Goal: Check status: Check status

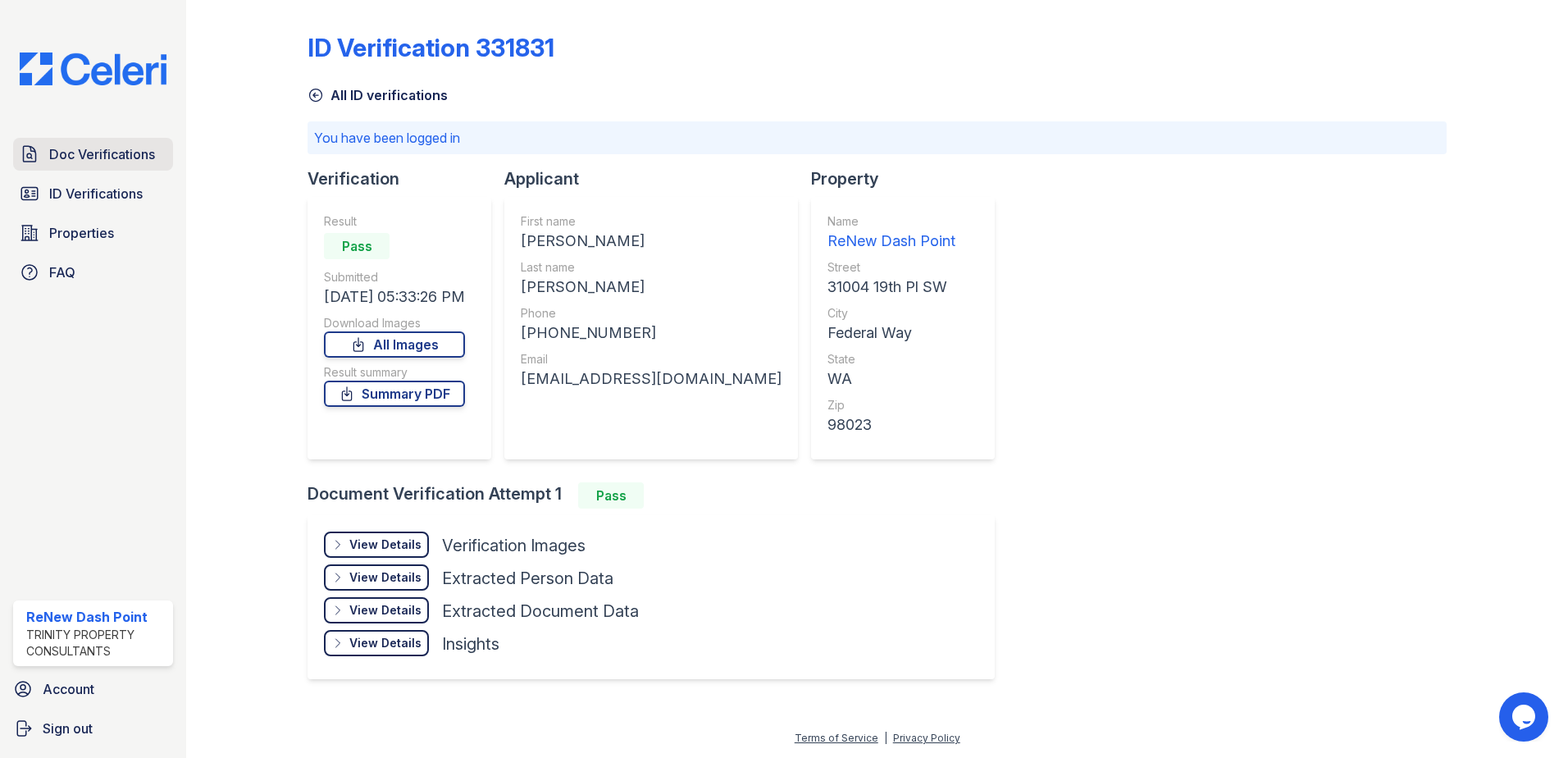
click at [75, 161] on span "Doc Verifications" at bounding box center [102, 154] width 106 height 20
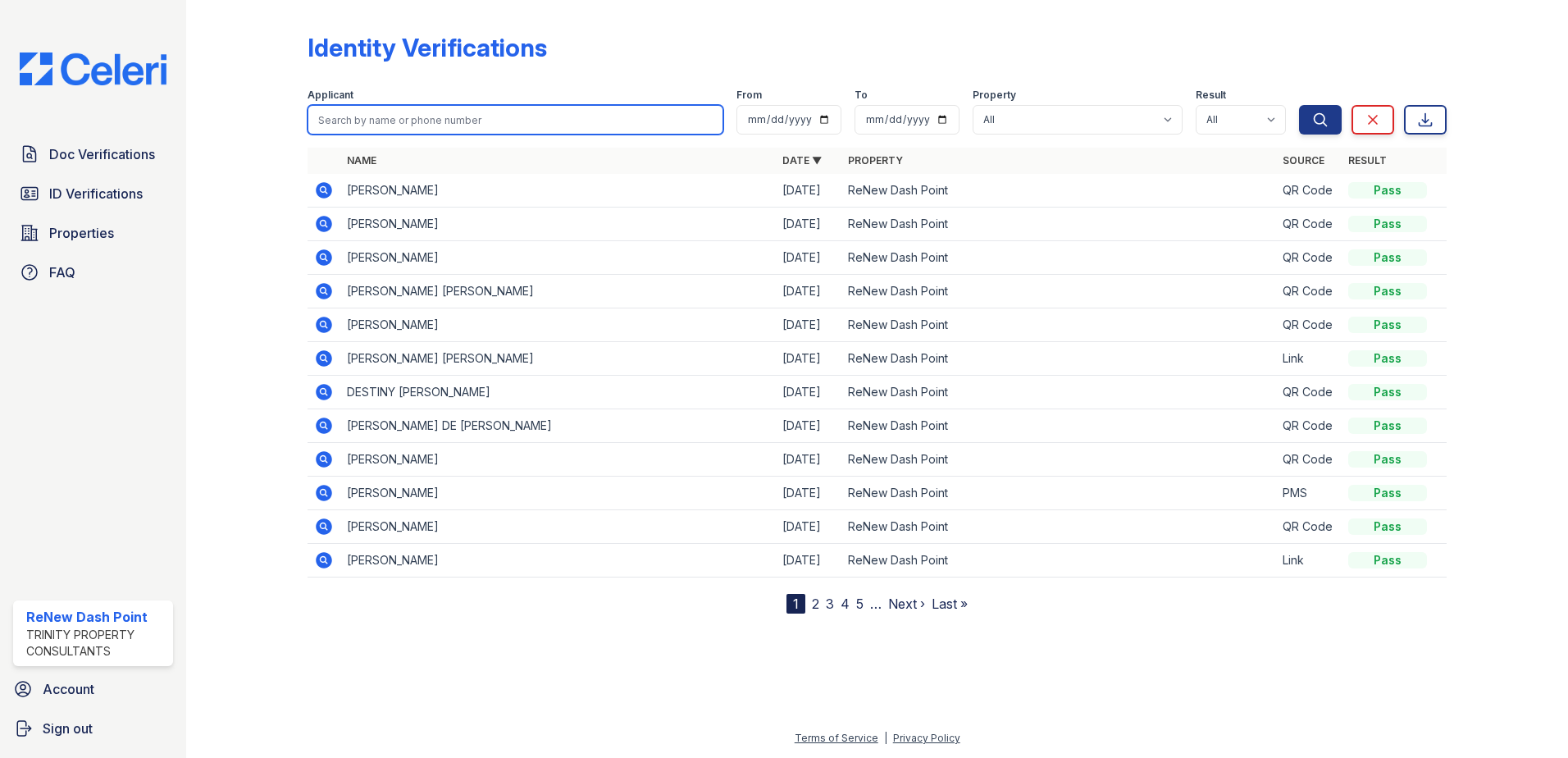
click at [448, 112] on input "search" at bounding box center [515, 119] width 416 height 29
type input "[PERSON_NAME]"
click at [1299, 105] on button "Search" at bounding box center [1320, 119] width 42 height 29
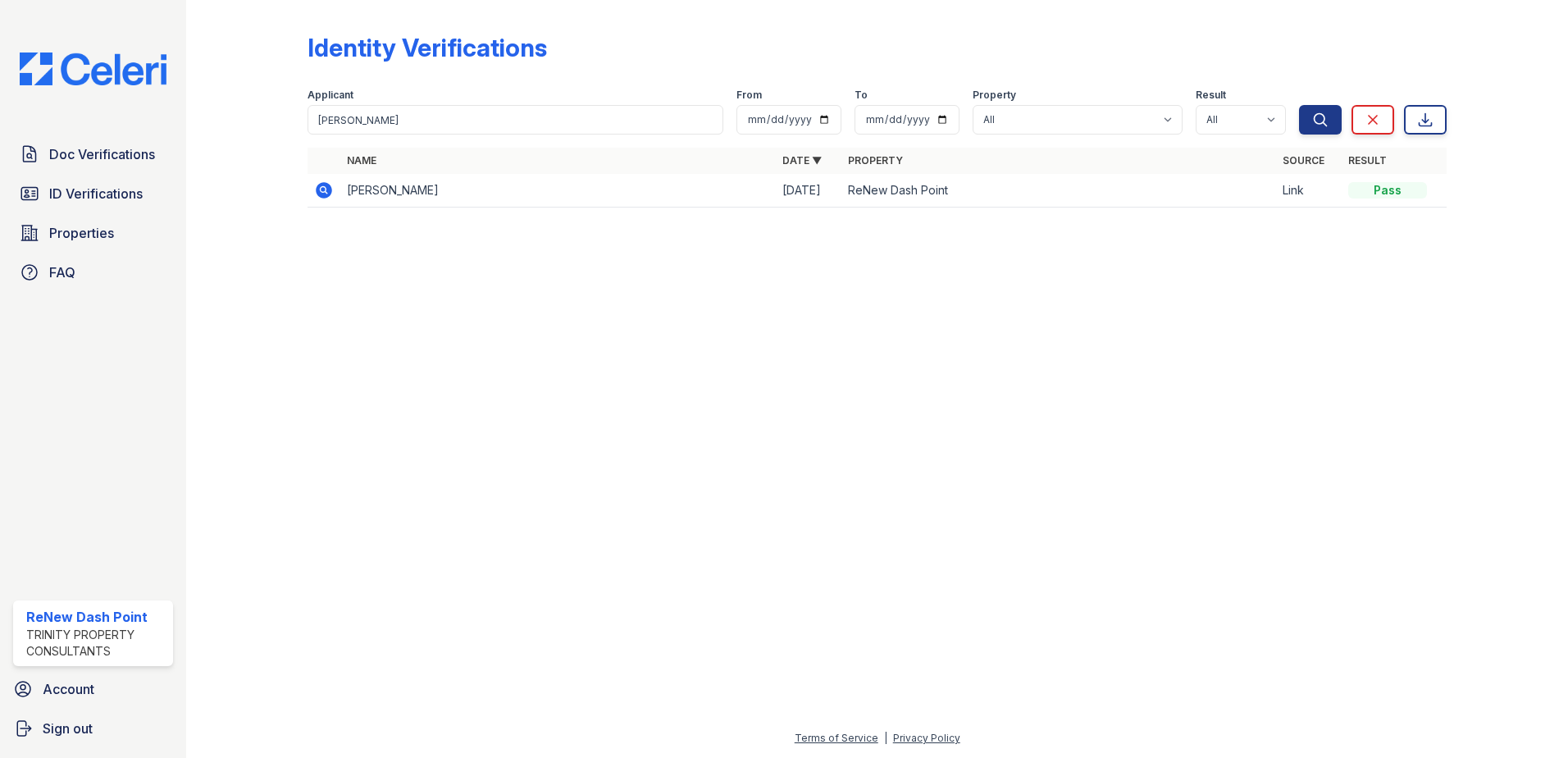
click at [386, 187] on td "[PERSON_NAME]" at bounding box center [557, 190] width 435 height 34
drag, startPoint x: 323, startPoint y: 186, endPoint x: 349, endPoint y: 193, distance: 26.9
click at [323, 186] on icon at bounding box center [324, 190] width 20 height 20
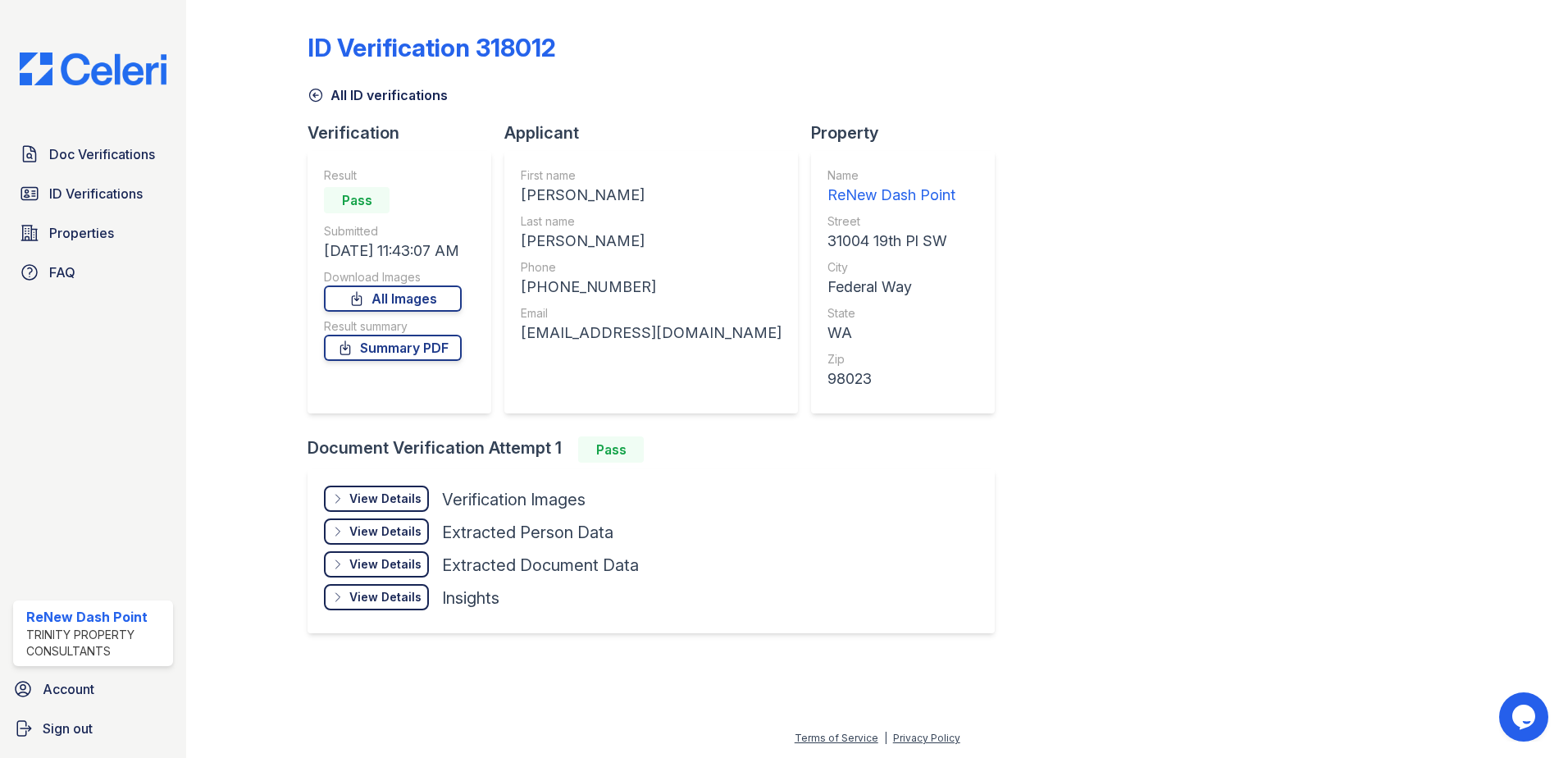
click at [393, 492] on div "View Details" at bounding box center [385, 498] width 72 height 16
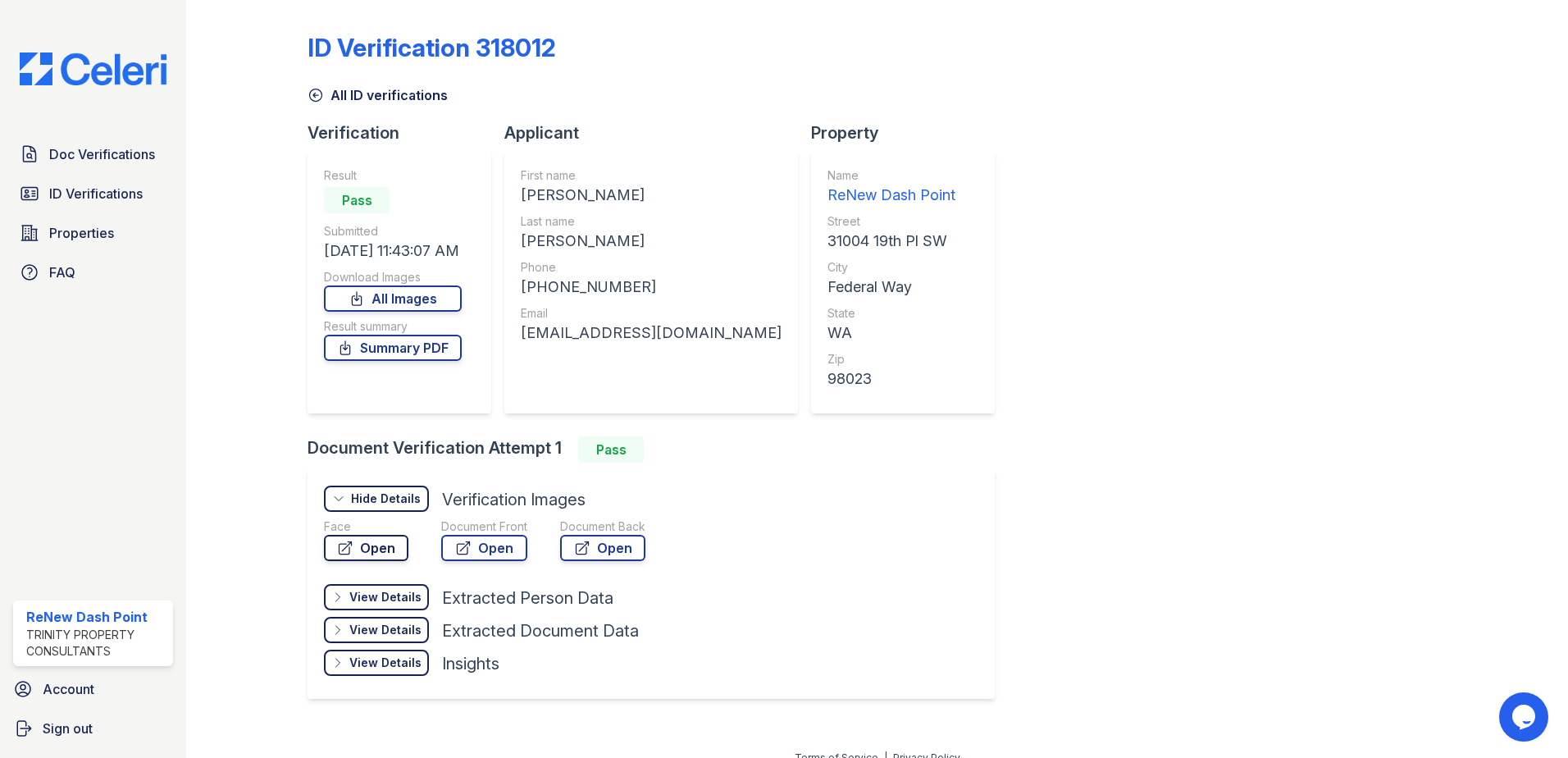
click at [382, 548] on link "Open" at bounding box center [366, 548] width 85 height 26
click at [600, 542] on link "Open" at bounding box center [602, 548] width 86 height 26
click at [503, 551] on link "Open" at bounding box center [485, 548] width 87 height 26
